Goal: Information Seeking & Learning: Learn about a topic

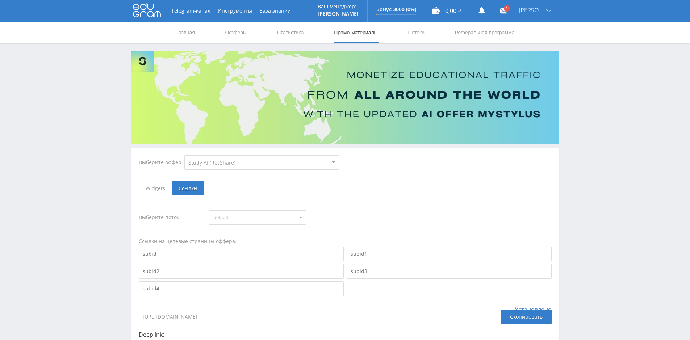
select select "376"
click at [281, 35] on link "Статистика" at bounding box center [290, 33] width 28 height 22
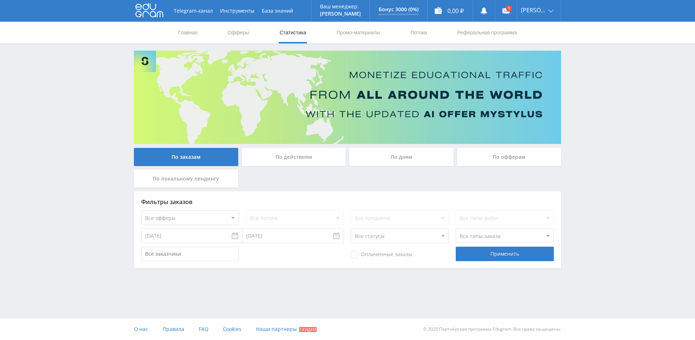
click at [324, 157] on div "По действиям" at bounding box center [294, 157] width 104 height 18
click at [0, 0] on input "По действиям" at bounding box center [0, 0] width 0 height 0
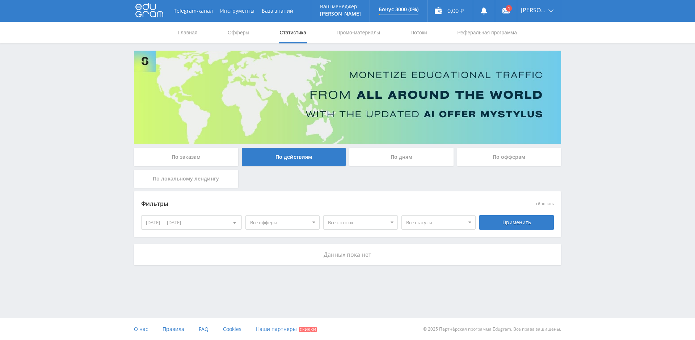
click at [515, 157] on div "По офферам" at bounding box center [509, 157] width 104 height 18
click at [0, 0] on input "По офферам" at bounding box center [0, 0] width 0 height 0
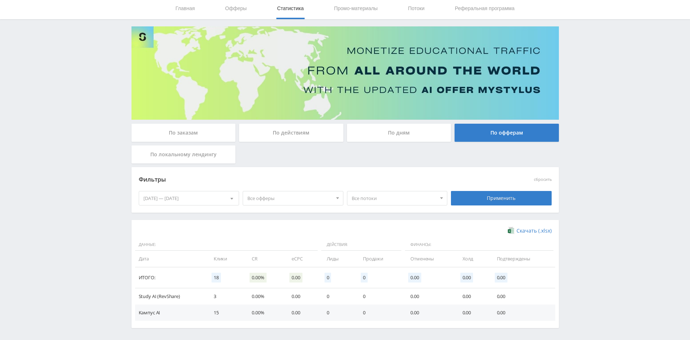
scroll to position [52, 0]
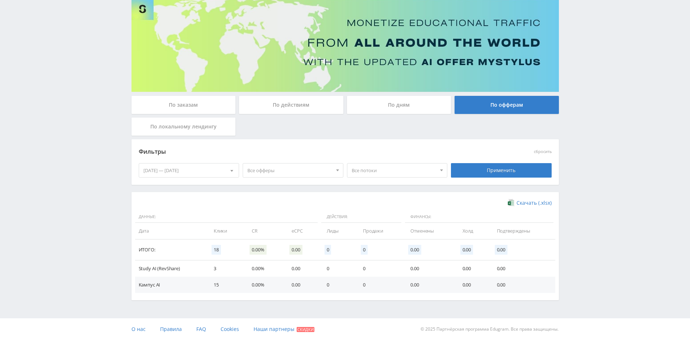
click at [404, 167] on span "Все потоки" at bounding box center [394, 171] width 85 height 14
click at [607, 200] on div "Telegram-канал Инструменты База знаний Ваш менеджер: [PERSON_NAME] Online @edug…" at bounding box center [345, 144] width 690 height 393
click at [313, 109] on div "По действиям" at bounding box center [291, 105] width 104 height 18
click at [0, 0] on input "По действиям" at bounding box center [0, 0] width 0 height 0
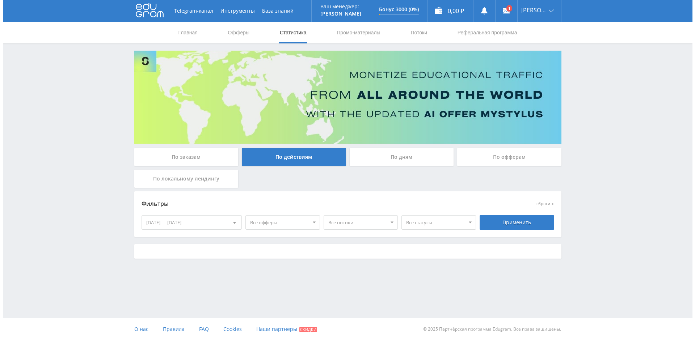
scroll to position [0, 0]
click at [198, 153] on div "По заказам" at bounding box center [186, 157] width 104 height 18
click at [0, 0] on input "По заказам" at bounding box center [0, 0] width 0 height 0
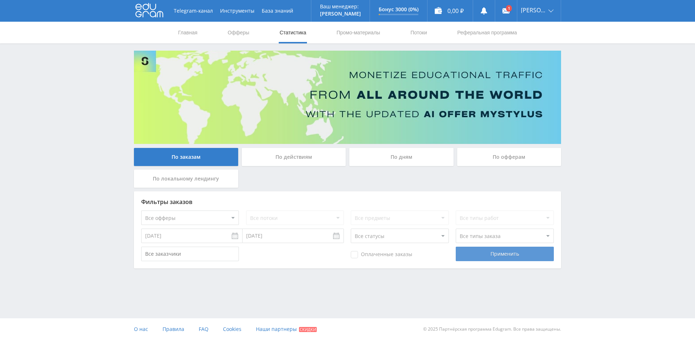
click at [510, 259] on div "Применить" at bounding box center [505, 254] width 98 height 14
click at [199, 184] on div "По локальному лендингу" at bounding box center [186, 179] width 104 height 18
click at [0, 0] on input "По локальному лендингу" at bounding box center [0, 0] width 0 height 0
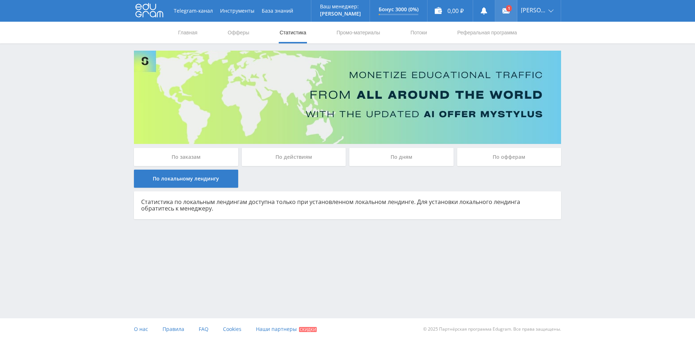
click at [509, 5] on link at bounding box center [506, 11] width 22 height 22
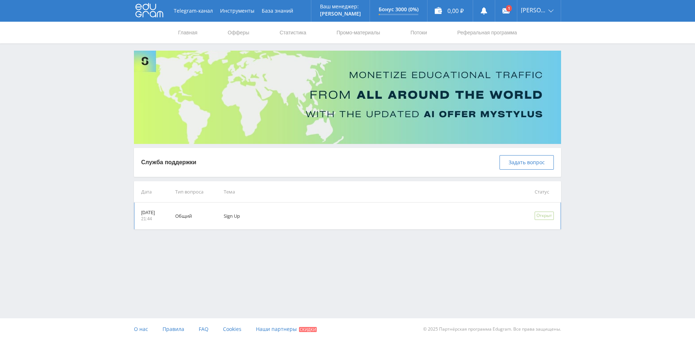
click at [524, 214] on td "Sign Up" at bounding box center [369, 216] width 311 height 27
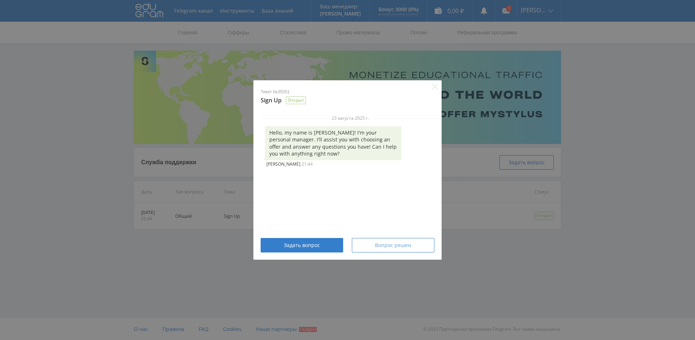
click at [390, 243] on span "Вопрос решен" at bounding box center [393, 246] width 36 height 6
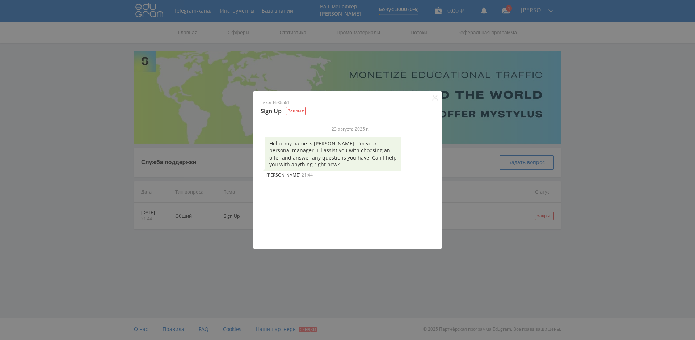
click at [509, 249] on div "Тикет №35551 Sign Up Закрыт 23 августа 2025 г. Hello, my name is Alex! I'm your…" at bounding box center [347, 170] width 695 height 340
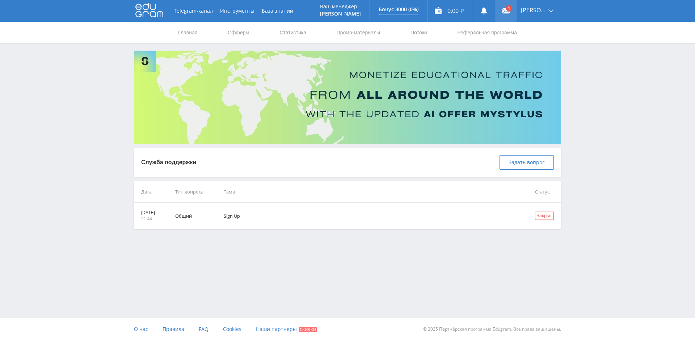
click at [508, 9] on use at bounding box center [506, 10] width 7 height 5
click at [619, 116] on div "Telegram-канал Инструменты База знаний Ваш менеджер: [PERSON_NAME] Online @edug…" at bounding box center [347, 133] width 695 height 266
click at [251, 9] on button "Инструменты" at bounding box center [238, 11] width 42 height 22
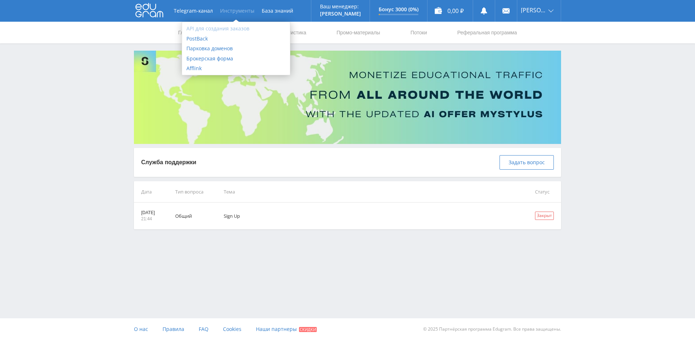
click at [235, 27] on link "API для создания заказов" at bounding box center [236, 29] width 108 height 10
click at [299, 33] on link "Статистика" at bounding box center [293, 33] width 28 height 22
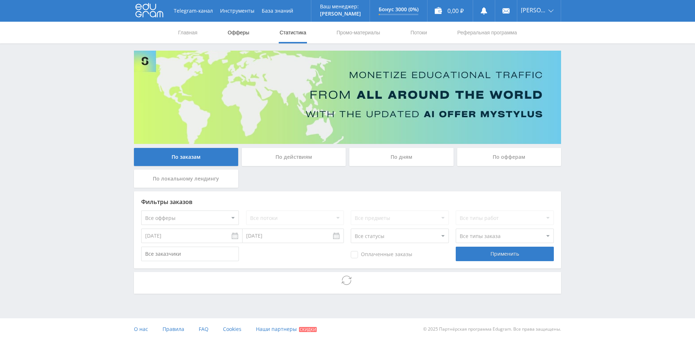
click at [236, 34] on link "Офферы" at bounding box center [238, 33] width 23 height 22
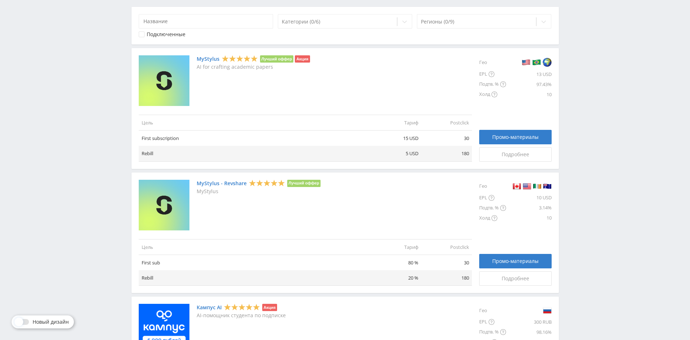
scroll to position [326, 0]
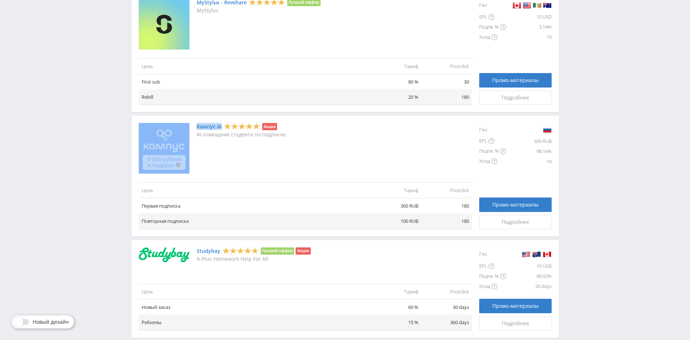
drag, startPoint x: 194, startPoint y: 125, endPoint x: 222, endPoint y: 127, distance: 27.9
click at [222, 127] on div "Кампус AI Акция AI-помощник студента по подписке" at bounding box center [305, 148] width 333 height 51
copy div "Кампус AI"
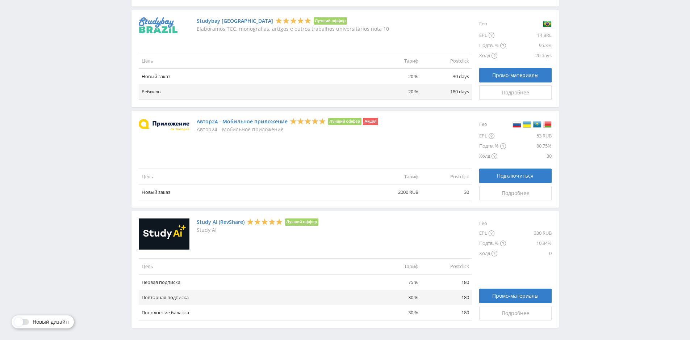
scroll to position [782, 0]
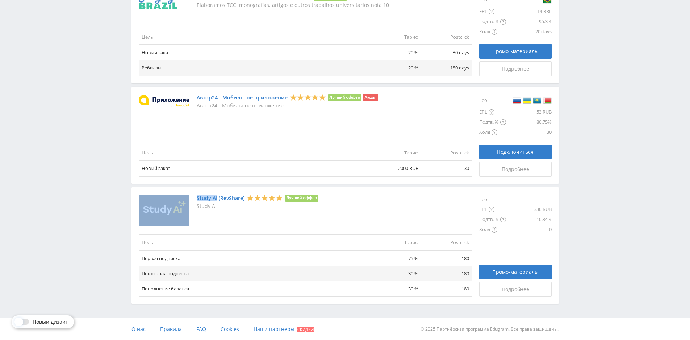
drag, startPoint x: 195, startPoint y: 196, endPoint x: 217, endPoint y: 198, distance: 22.2
click at [217, 198] on div "Study AI (RevShare) Лучший оффер Study AI" at bounding box center [305, 211] width 333 height 32
copy div "Study AI"
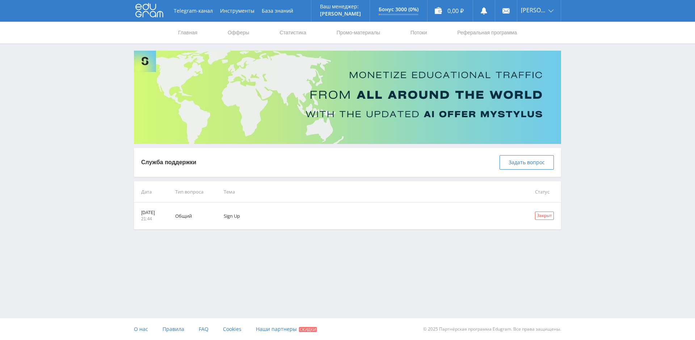
click at [284, 8] on link "База знаний" at bounding box center [277, 11] width 39 height 22
click at [266, 10] on link "База знаний" at bounding box center [277, 11] width 39 height 22
